Goal: Task Accomplishment & Management: Manage account settings

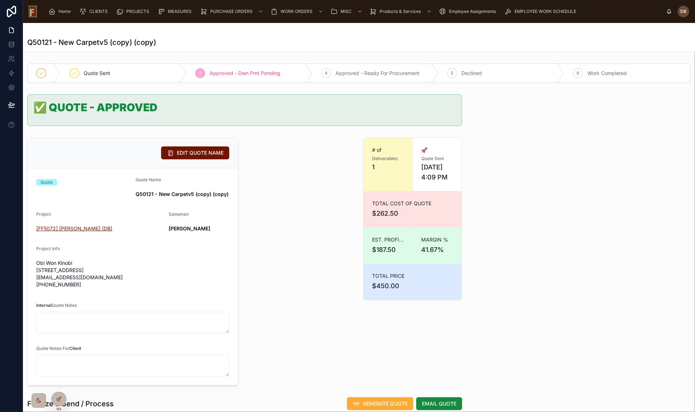
click at [68, 230] on span "[FF5072] [PERSON_NAME] (DB)" at bounding box center [74, 228] width 76 height 7
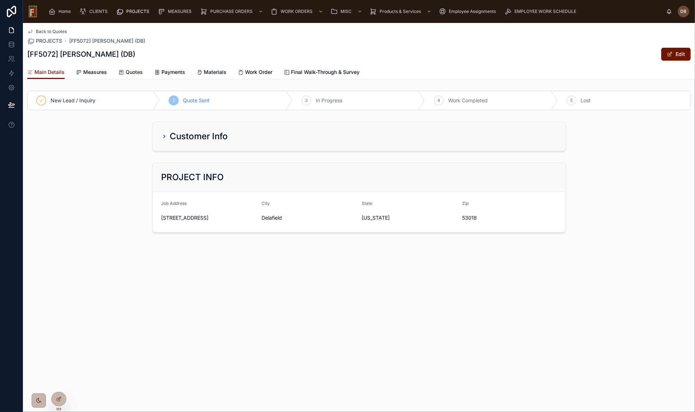
click at [129, 71] on span "Quotes" at bounding box center [134, 72] width 17 height 7
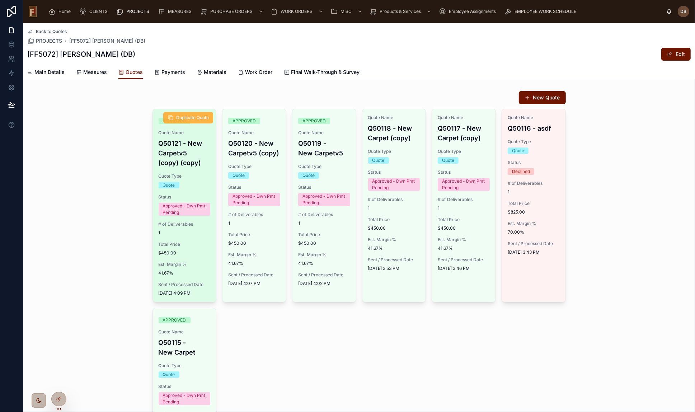
click at [183, 115] on span "Duplicate Quote" at bounding box center [192, 118] width 33 height 6
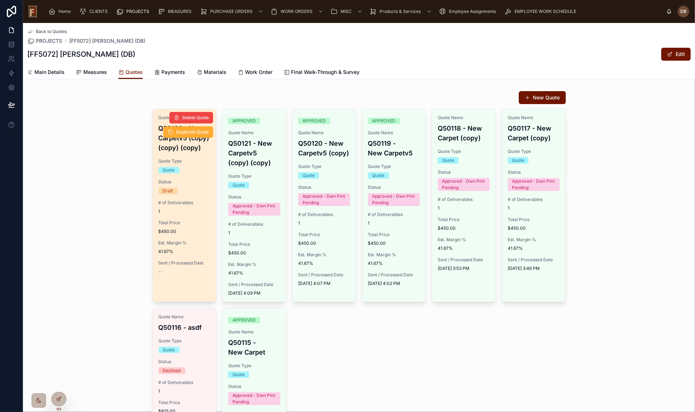
click at [184, 212] on span "1" at bounding box center [185, 211] width 52 height 6
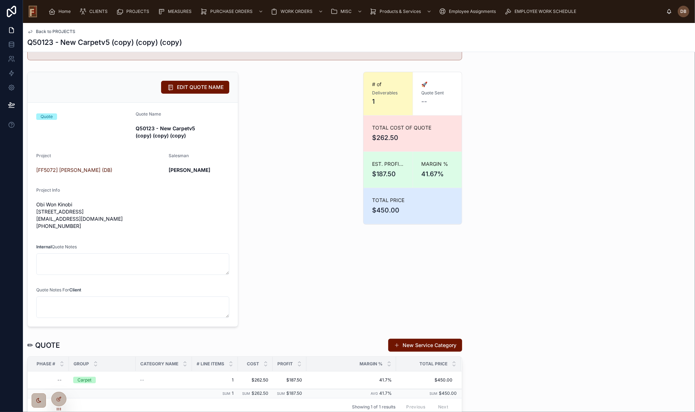
scroll to position [65, 0]
click at [189, 89] on span "EDIT QUOTE NAME" at bounding box center [200, 87] width 47 height 7
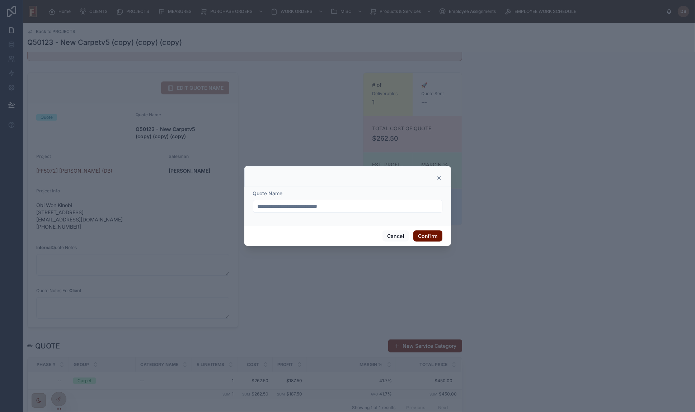
drag, startPoint x: 288, startPoint y: 205, endPoint x: 364, endPoint y: 202, distance: 75.8
click at [364, 202] on input "**********" at bounding box center [347, 206] width 189 height 10
type input "**********"
click at [423, 233] on button "Confirm" at bounding box center [427, 235] width 29 height 11
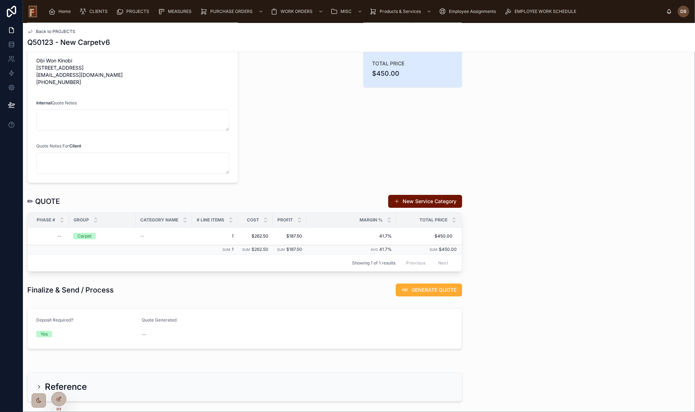
scroll to position [228, 0]
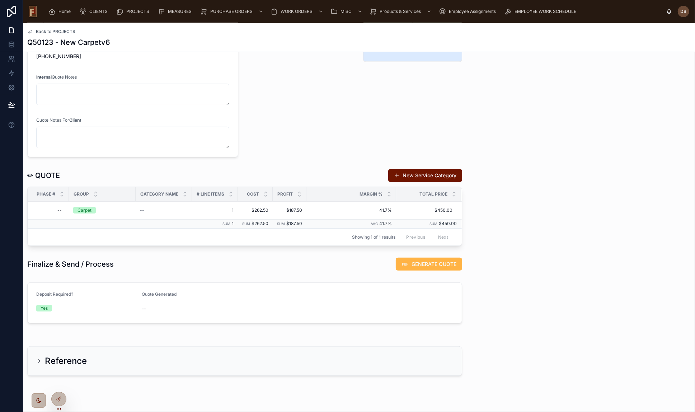
click at [431, 267] on button "GENERATE QUOTE" at bounding box center [429, 264] width 66 height 13
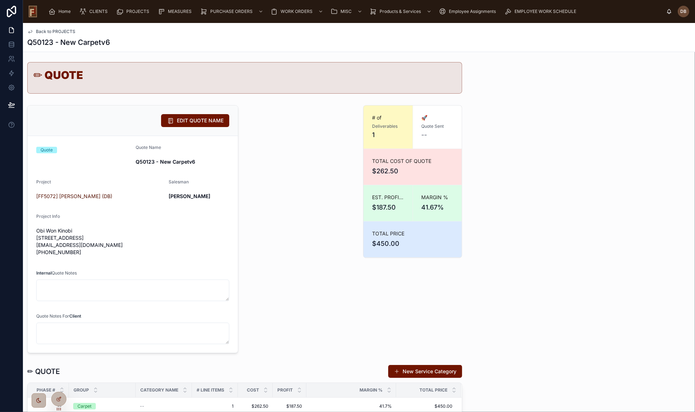
scroll to position [0, 0]
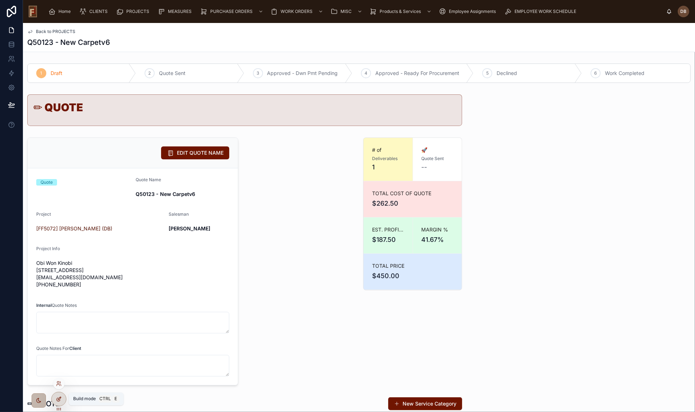
click at [59, 398] on icon at bounding box center [59, 398] width 3 height 3
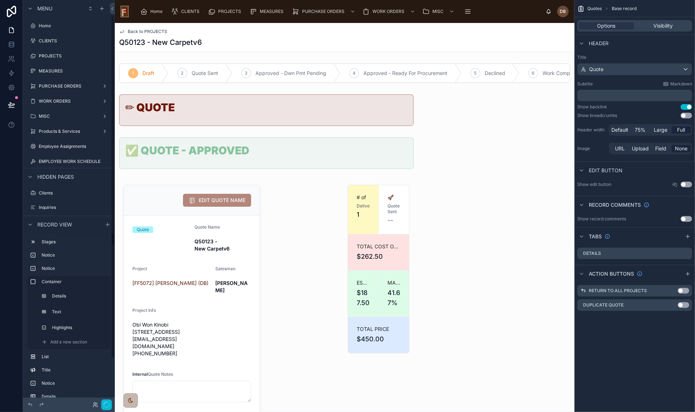
scroll to position [27, 0]
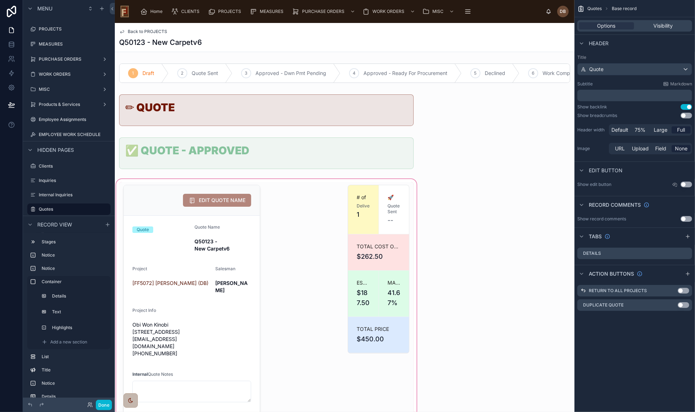
click at [320, 221] on div at bounding box center [266, 320] width 303 height 284
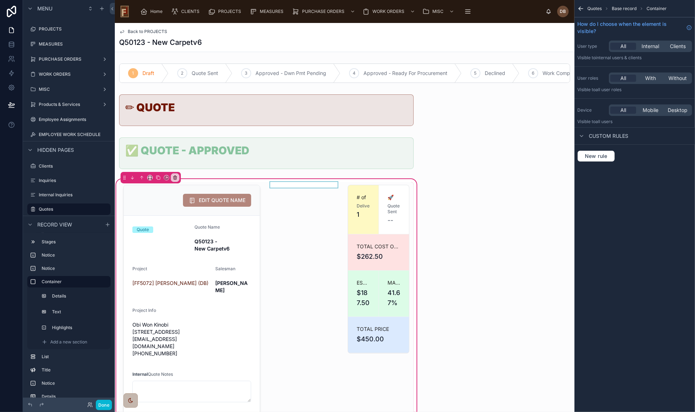
click at [313, 198] on div at bounding box center [304, 319] width 70 height 275
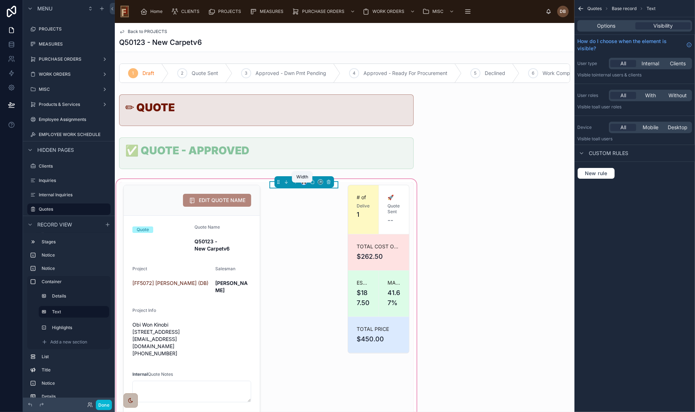
click at [302, 182] on icon at bounding box center [303, 181] width 3 height 2
click at [277, 244] on div at bounding box center [347, 206] width 695 height 412
click at [206, 233] on div at bounding box center [191, 319] width 145 height 275
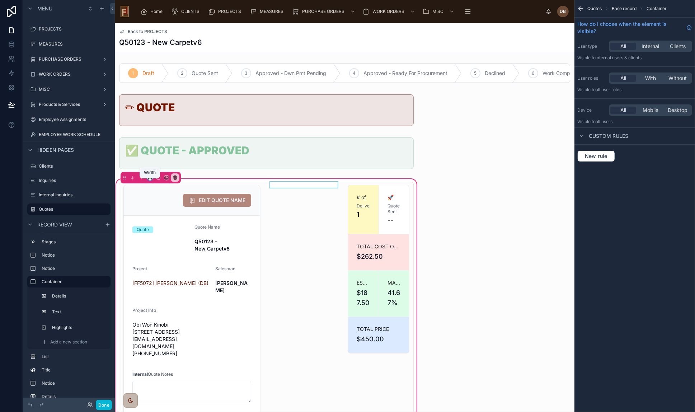
click at [149, 180] on icon at bounding box center [149, 177] width 5 height 5
click at [306, 244] on div at bounding box center [347, 206] width 695 height 412
click at [303, 188] on div at bounding box center [304, 319] width 70 height 275
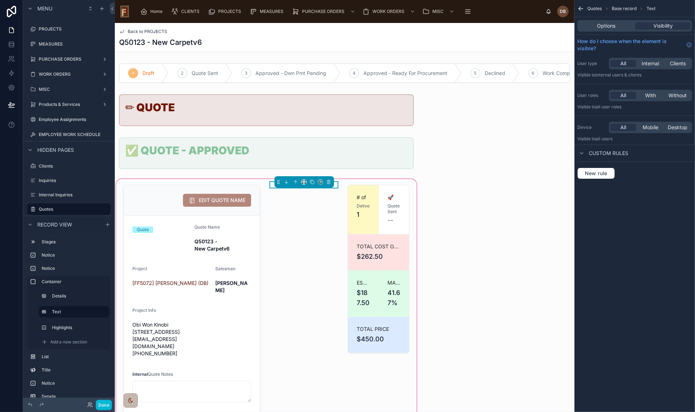
scroll to position [130, 0]
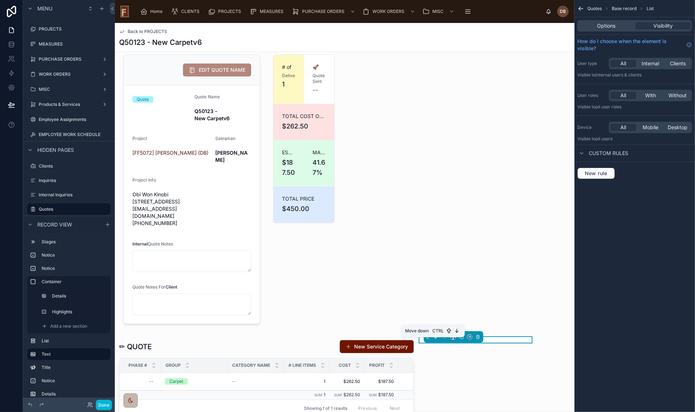
click at [433, 339] on icon at bounding box center [435, 336] width 5 height 5
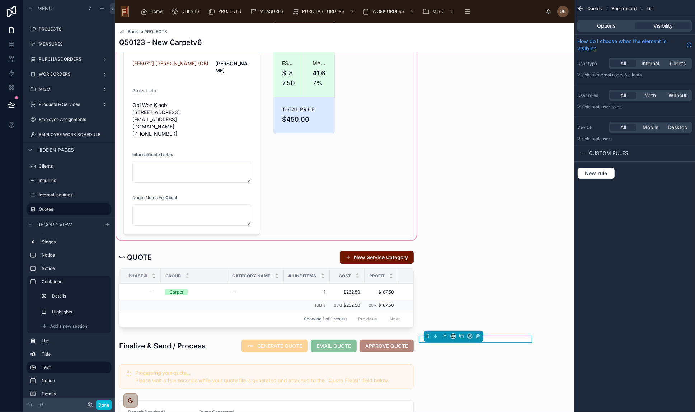
scroll to position [32, 0]
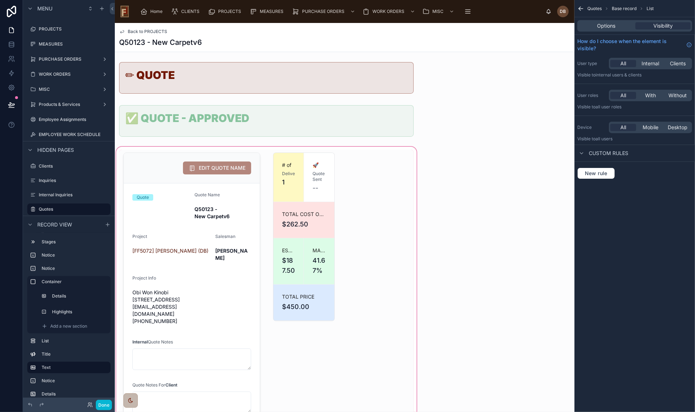
click at [359, 203] on div at bounding box center [266, 287] width 303 height 284
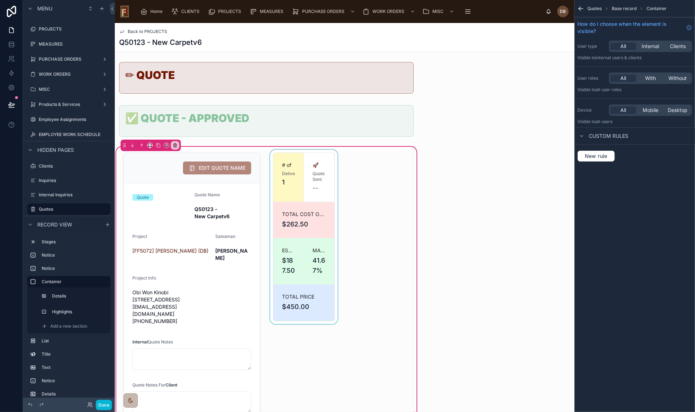
click at [291, 164] on div at bounding box center [304, 287] width 70 height 275
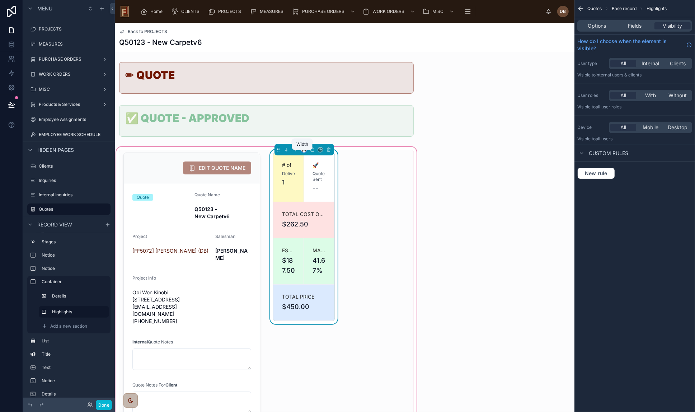
click at [302, 152] on icon at bounding box center [303, 149] width 5 height 5
click at [322, 197] on div "33%" at bounding box center [317, 194] width 22 height 9
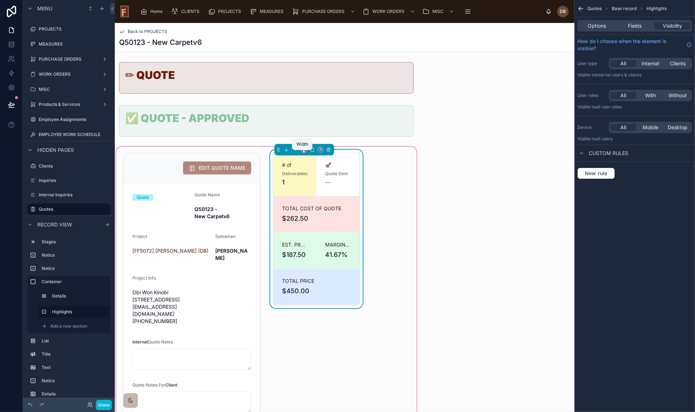
click at [302, 151] on icon at bounding box center [302, 151] width 1 height 0
click at [310, 206] on span "50%" at bounding box center [311, 208] width 11 height 9
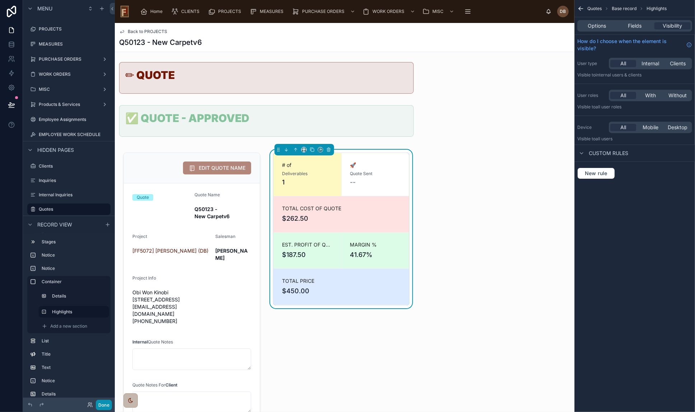
click at [102, 403] on button "Done" at bounding box center [104, 405] width 16 height 10
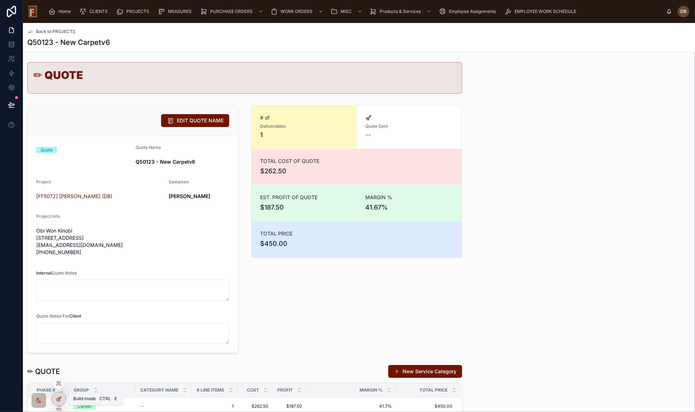
click at [61, 401] on icon at bounding box center [59, 399] width 6 height 6
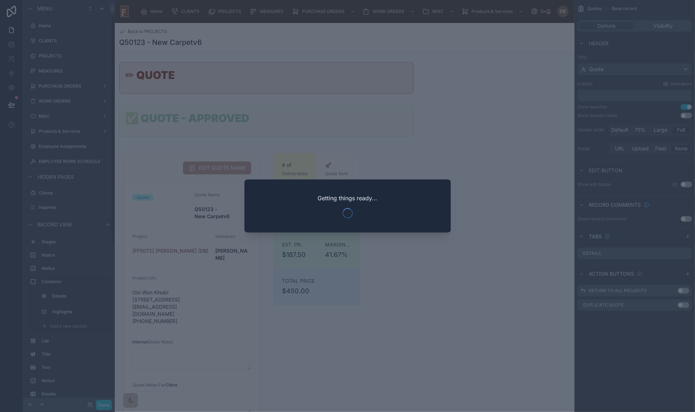
scroll to position [27, 0]
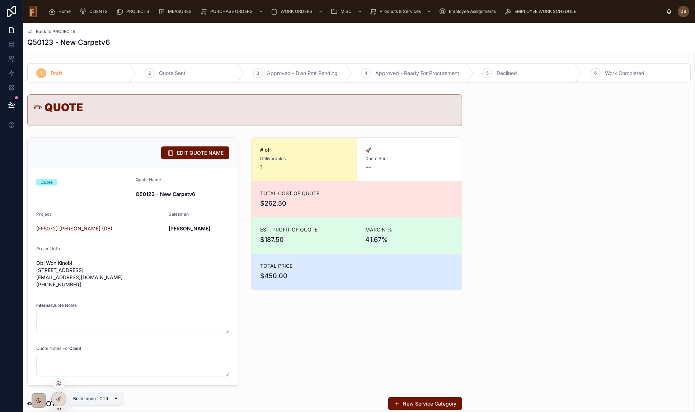
click at [61, 397] on icon at bounding box center [59, 398] width 3 height 3
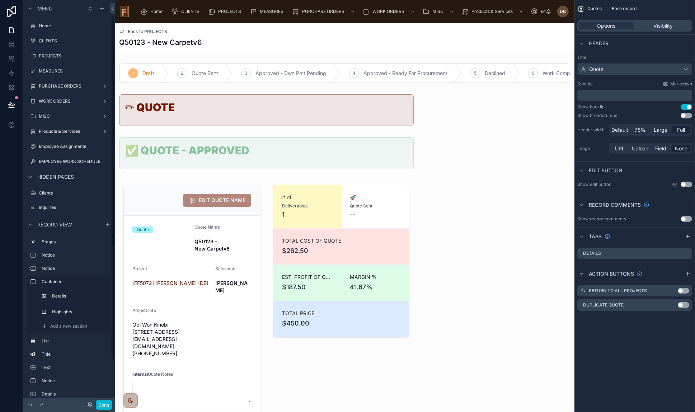
scroll to position [27, 0]
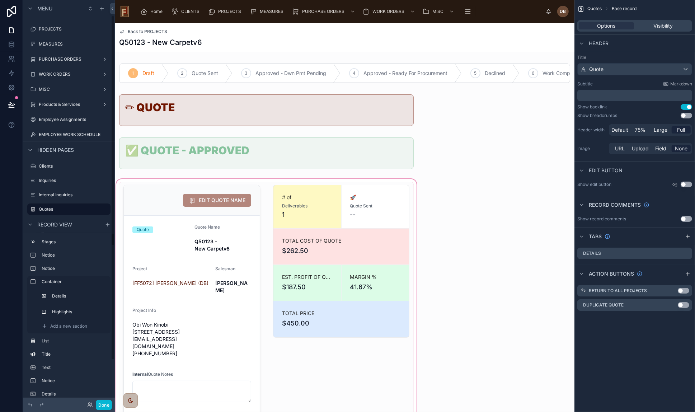
click at [343, 240] on div at bounding box center [266, 320] width 303 height 284
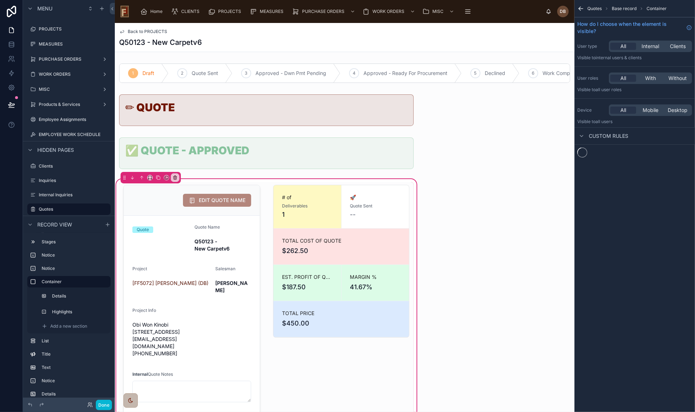
click at [343, 240] on div at bounding box center [341, 319] width 145 height 275
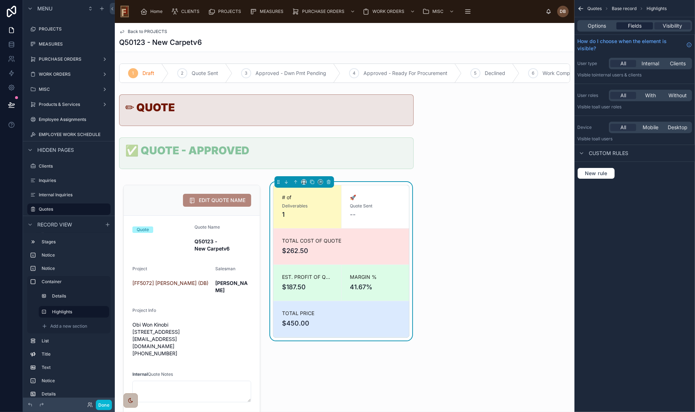
click at [633, 25] on span "Fields" at bounding box center [635, 25] width 14 height 7
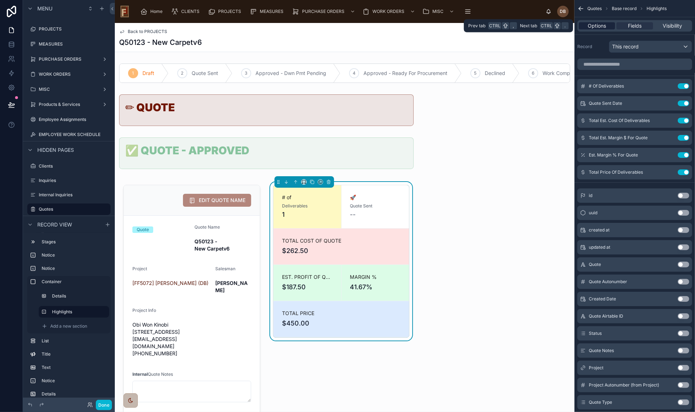
click at [600, 25] on span "Options" at bounding box center [597, 25] width 18 height 7
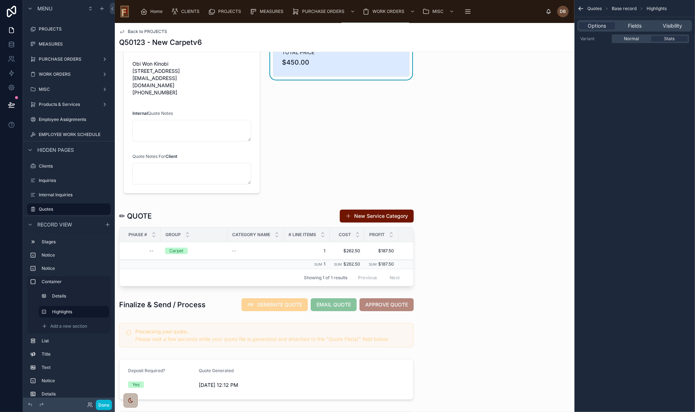
scroll to position [32, 0]
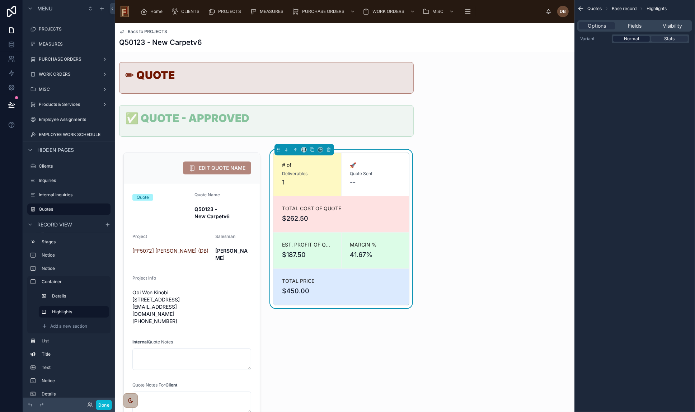
click at [635, 36] on span "Normal" at bounding box center [631, 39] width 15 height 6
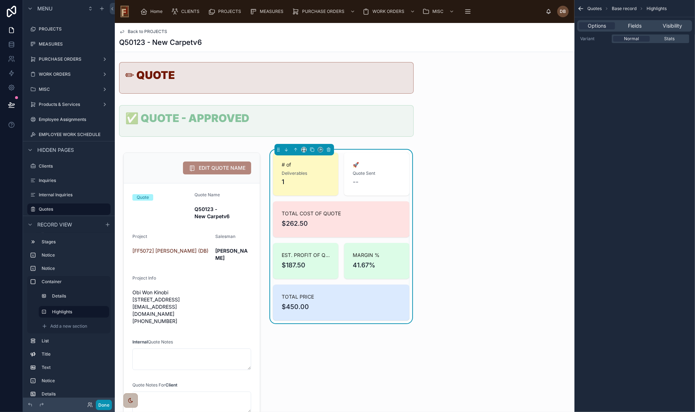
click at [100, 407] on button "Done" at bounding box center [104, 405] width 16 height 10
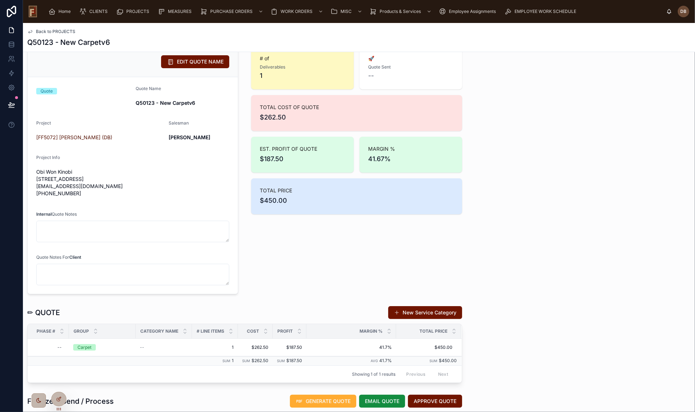
scroll to position [0, 0]
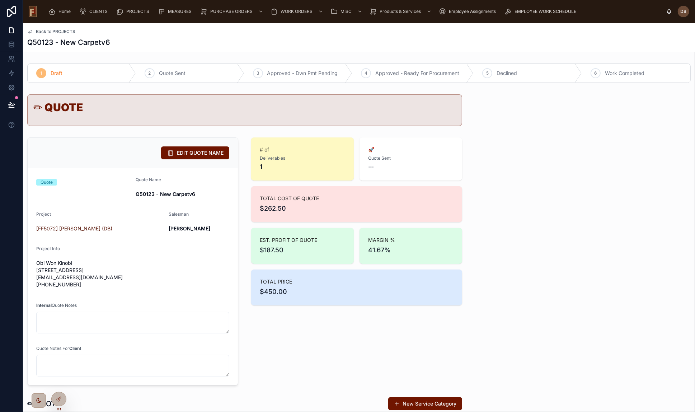
click at [234, 121] on div "✏ QUOTE" at bounding box center [244, 110] width 423 height 21
click at [232, 102] on h1 "✏ QUOTE" at bounding box center [244, 107] width 423 height 11
click at [10, 103] on icon at bounding box center [11, 105] width 6 height 4
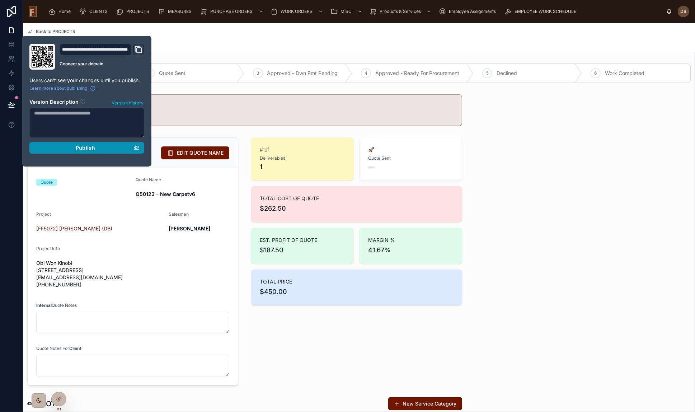
click at [79, 149] on span "Publish" at bounding box center [85, 148] width 19 height 6
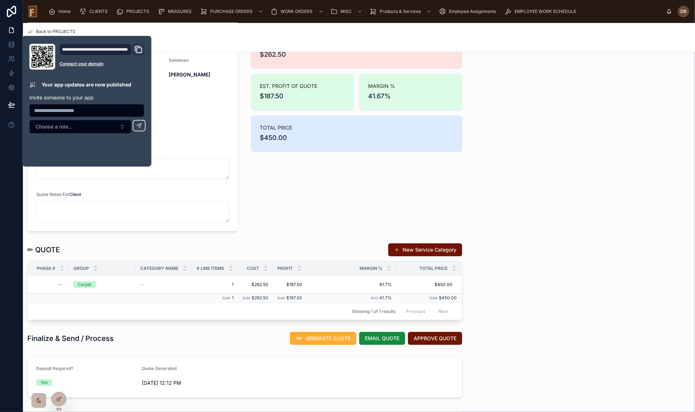
scroll to position [326, 0]
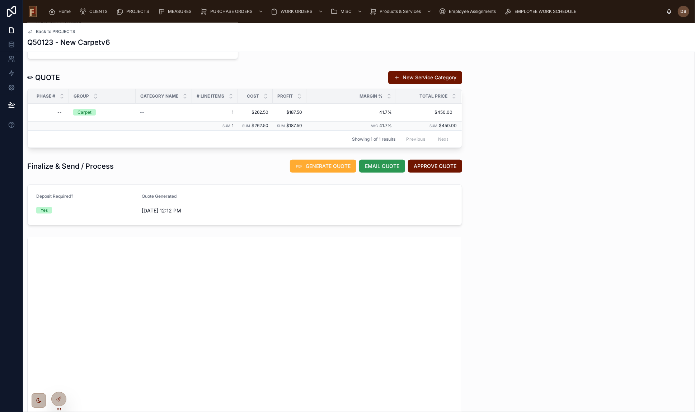
click at [376, 165] on span "EMAIL QUOTE" at bounding box center [382, 166] width 34 height 7
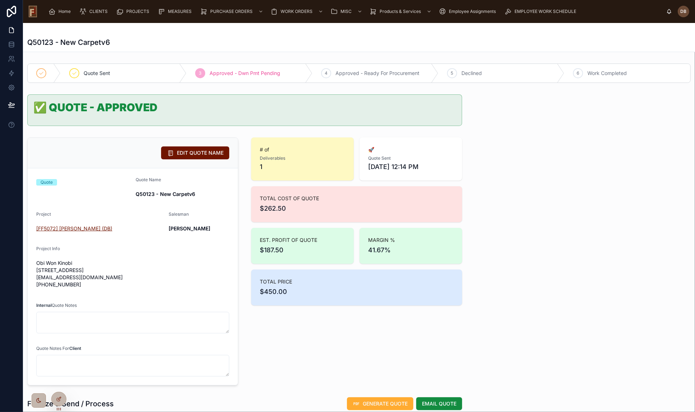
click at [91, 230] on span "[FF5072] [PERSON_NAME] (DB)" at bounding box center [74, 228] width 76 height 7
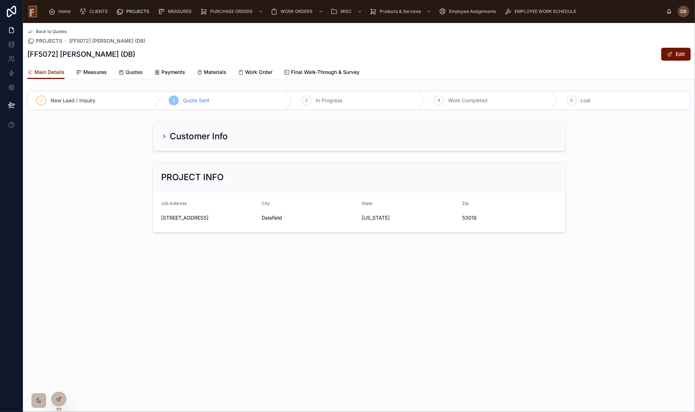
drag, startPoint x: 133, startPoint y: 71, endPoint x: 138, endPoint y: 79, distance: 9.4
click at [133, 71] on span "Quotes" at bounding box center [134, 72] width 17 height 7
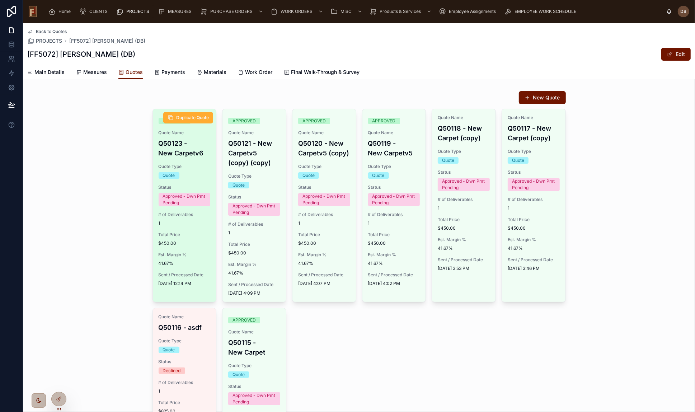
click at [198, 164] on span "Quote Type" at bounding box center [185, 167] width 52 height 6
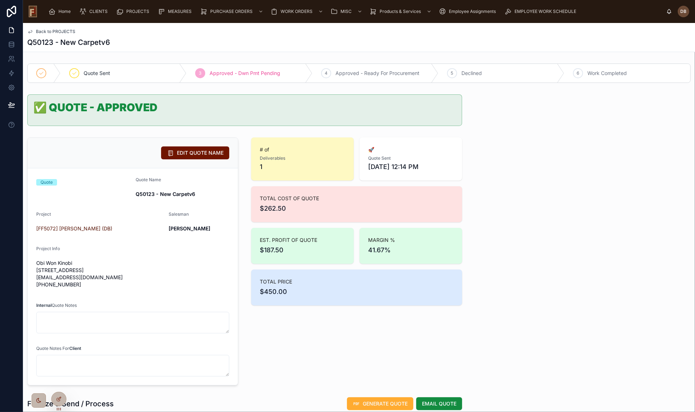
click at [43, 33] on span "Back to PROJECTS" at bounding box center [55, 32] width 39 height 6
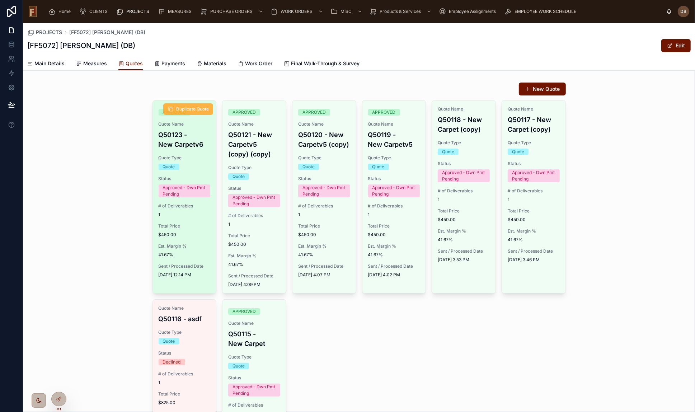
click at [189, 107] on span "Duplicate Quote" at bounding box center [192, 109] width 33 height 6
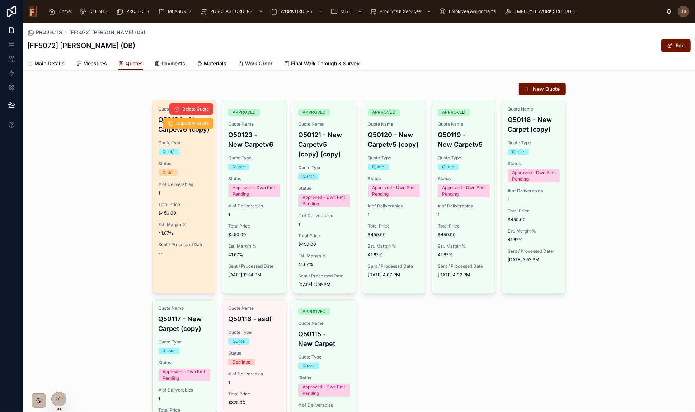
click at [165, 198] on div "Quote Name Q50124 - New Carpetv6 (copy) Quote Type Quote Status Draft # of Deli…" at bounding box center [185, 180] width 64 height 161
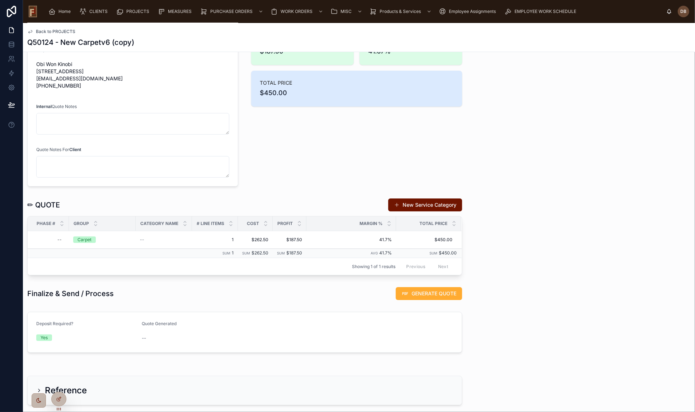
scroll to position [240, 0]
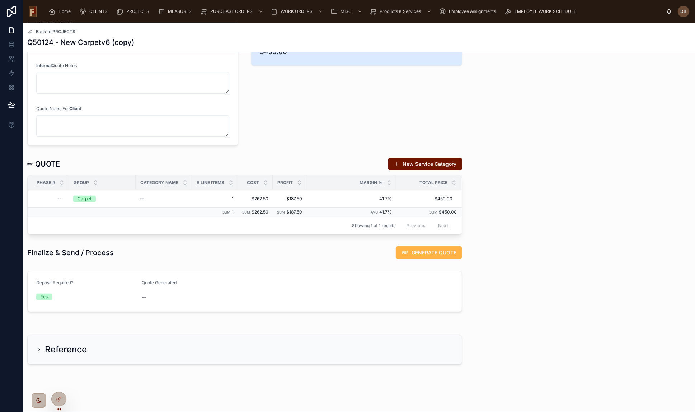
click at [418, 249] on span "GENERATE QUOTE" at bounding box center [434, 252] width 45 height 7
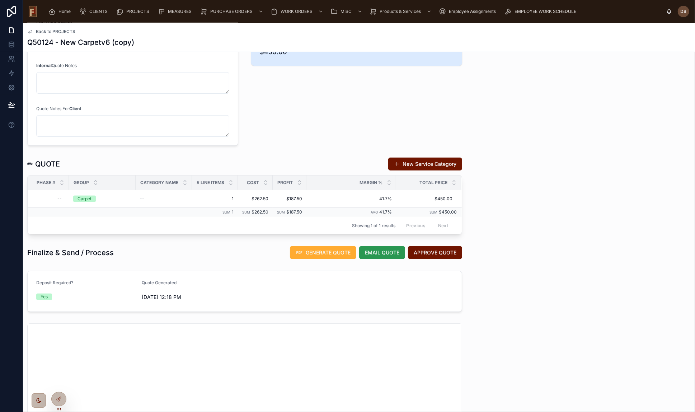
click at [382, 252] on span "EMAIL QUOTE" at bounding box center [382, 252] width 34 height 7
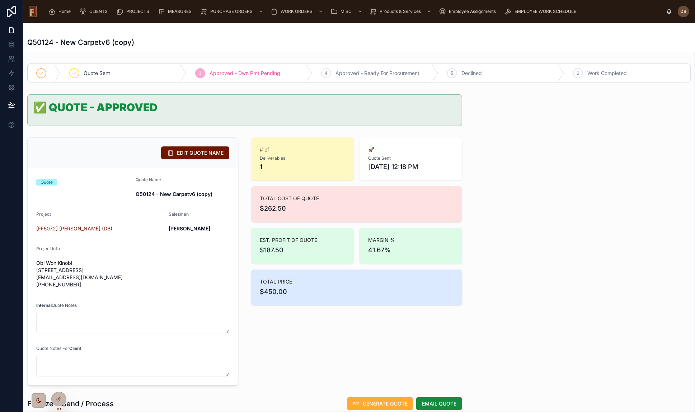
click at [76, 229] on span "[FF5072] [PERSON_NAME] (DB)" at bounding box center [74, 228] width 76 height 7
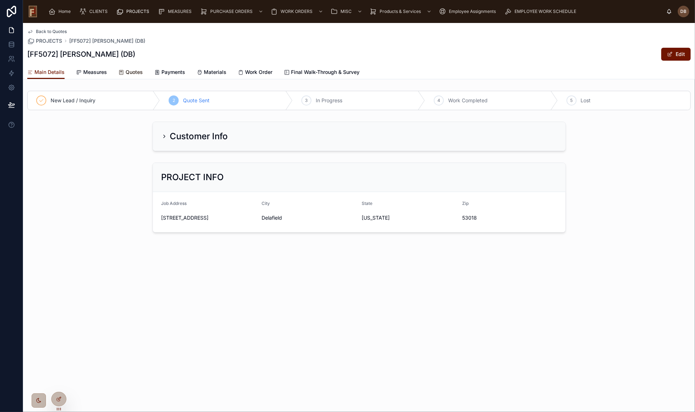
click at [133, 70] on span "Quotes" at bounding box center [134, 72] width 17 height 7
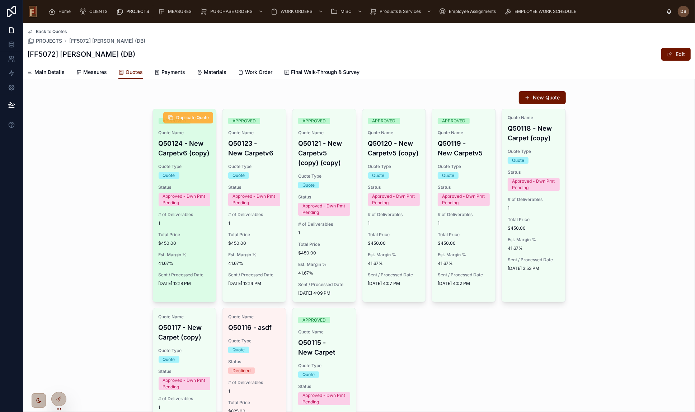
click at [182, 116] on span "Duplicate Quote" at bounding box center [192, 118] width 33 height 6
click at [185, 174] on div "Quote" at bounding box center [185, 175] width 52 height 6
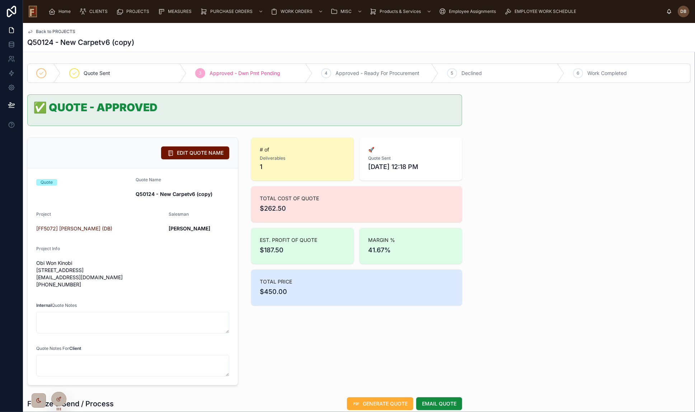
click at [64, 30] on span "Back to PROJECTS" at bounding box center [55, 32] width 39 height 6
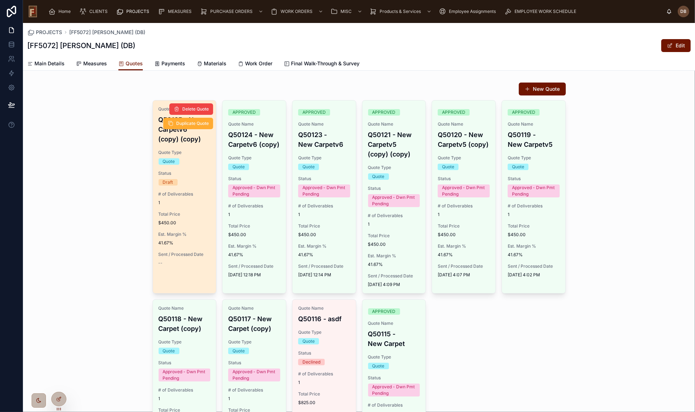
click at [190, 190] on div "Quote Name Q50125 - New Carpetv6 (copy) (copy) Quote Type Quote Status Draft # …" at bounding box center [185, 185] width 64 height 171
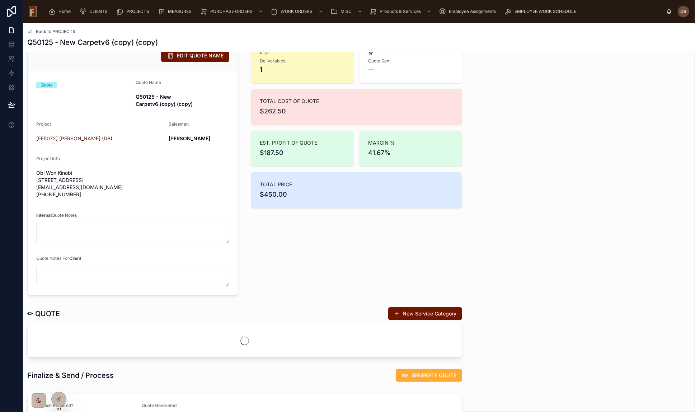
scroll to position [196, 0]
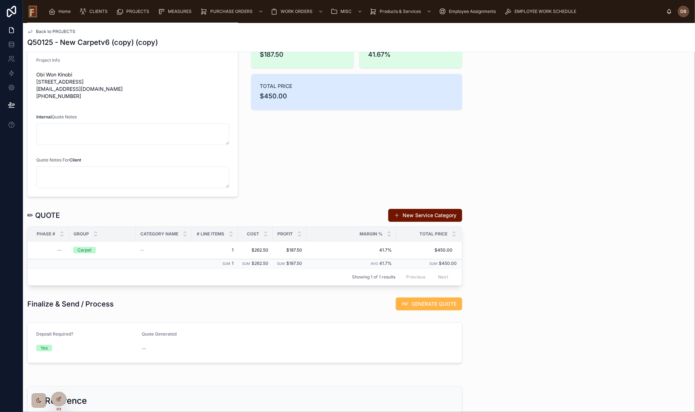
click at [428, 300] on span "GENERATE QUOTE" at bounding box center [434, 303] width 45 height 7
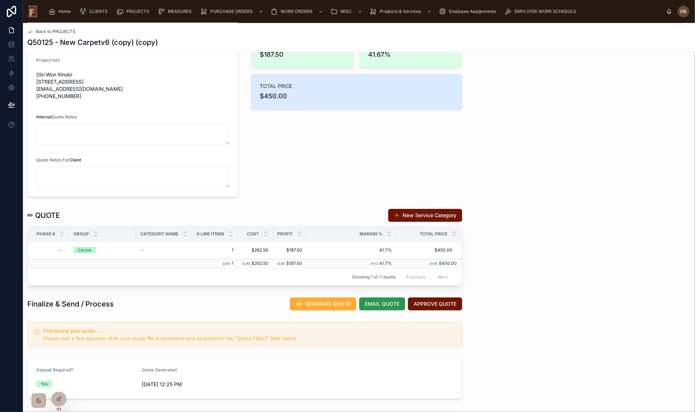
click at [381, 300] on span "EMAIL QUOTE" at bounding box center [382, 303] width 34 height 7
